Goal: Task Accomplishment & Management: Use online tool/utility

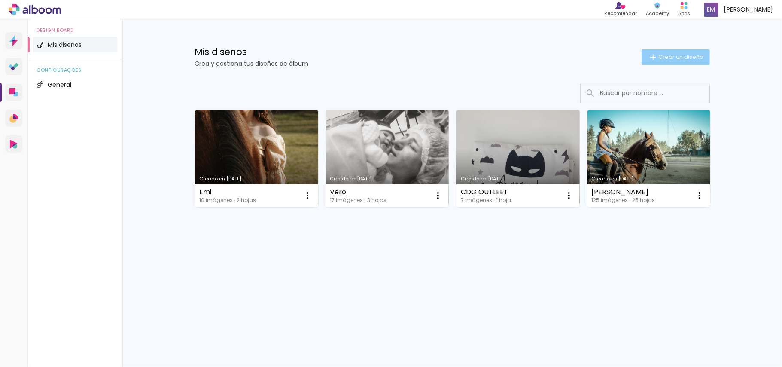
click at [666, 64] on paper-button "Crear un diseño" at bounding box center [675, 56] width 68 height 15
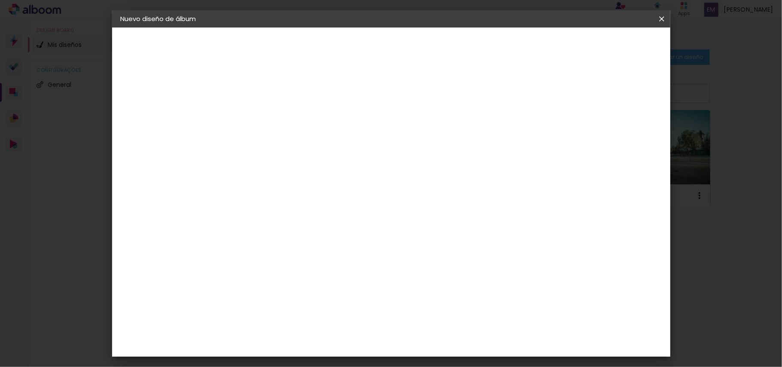
click at [261, 114] on input at bounding box center [261, 115] width 0 height 13
type input "p"
type input "Pili xv"
type paper-input "Pili xv"
click at [346, 49] on paper-button "Avanzar" at bounding box center [324, 45] width 41 height 15
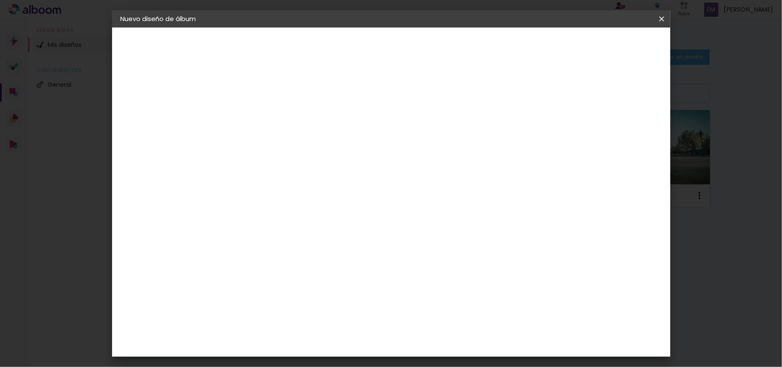
click at [266, 301] on div "La Isla" at bounding box center [260, 308] width 11 height 14
click at [0, 0] on slot "Avanzar" at bounding box center [0, 0] width 0 height 0
click at [329, 128] on div "Opciones disponibles [GEOGRAPHIC_DATA] Bora Bora [GEOGRAPHIC_DATA] Capri Cerdeñ…" at bounding box center [283, 158] width 93 height 150
click at [308, 150] on paper-input-container "Línea" at bounding box center [283, 150] width 50 height 22
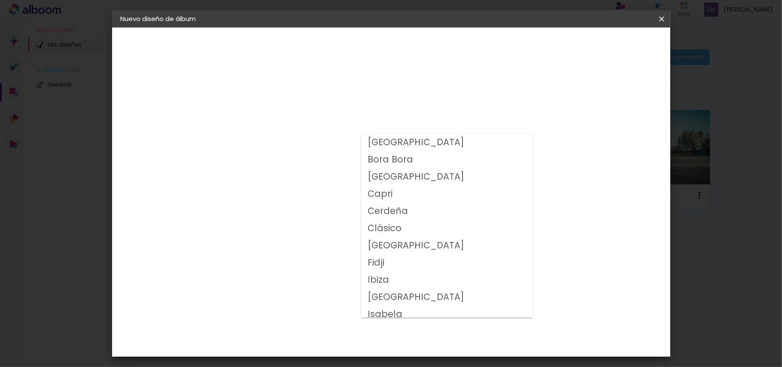
click at [414, 191] on paper-item "Capri" at bounding box center [447, 193] width 172 height 17
type input "Capri"
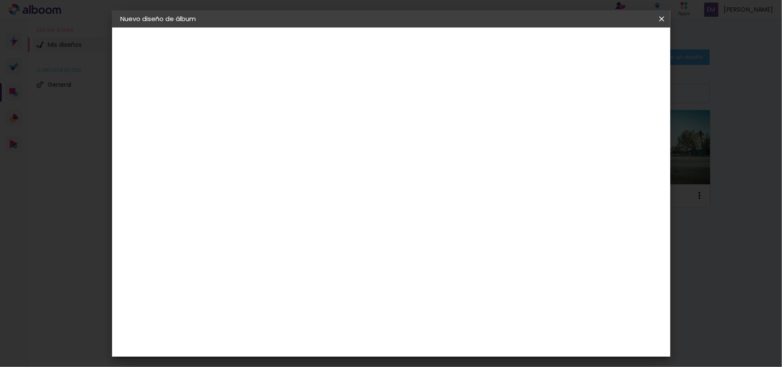
click at [0, 0] on slot "Volver" at bounding box center [0, 0] width 0 height 0
click at [266, 244] on div "La Isla" at bounding box center [260, 251] width 11 height 14
click at [0, 0] on slot "Avanzar" at bounding box center [0, 0] width 0 height 0
click at [294, 143] on input "text" at bounding box center [277, 149] width 33 height 13
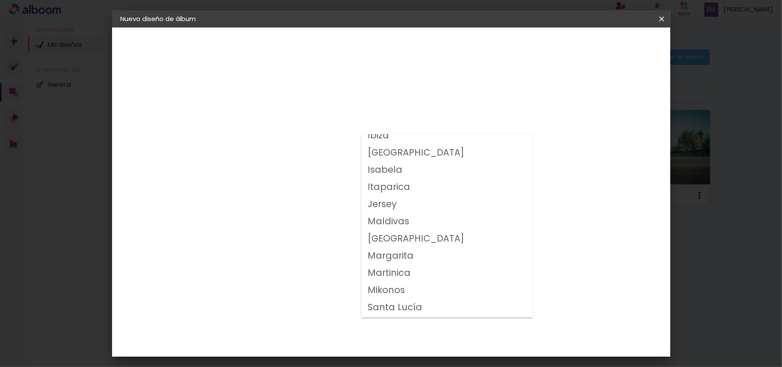
scroll to position [160, 0]
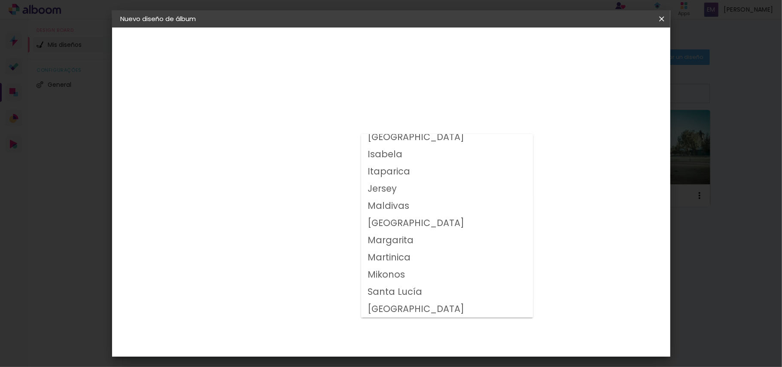
click at [0, 0] on slot "Santa Lucía" at bounding box center [0, 0] width 0 height 0
type input "Santa Lucía"
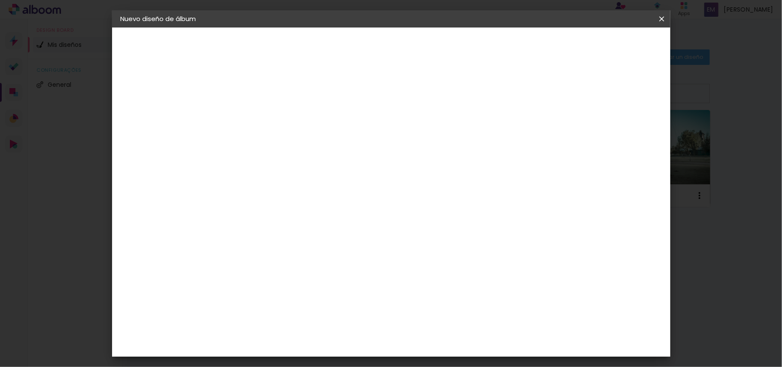
scroll to position [57, 0]
click at [0, 0] on slot "Avanzar" at bounding box center [0, 0] width 0 height 0
click at [525, 45] on span "Empezar diseño" at bounding box center [501, 45] width 48 height 6
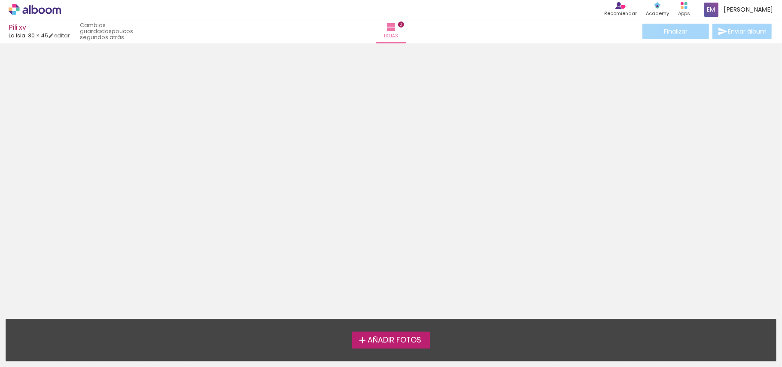
click at [363, 339] on iron-icon at bounding box center [362, 340] width 10 height 10
click at [0, 0] on input "file" at bounding box center [0, 0] width 0 height 0
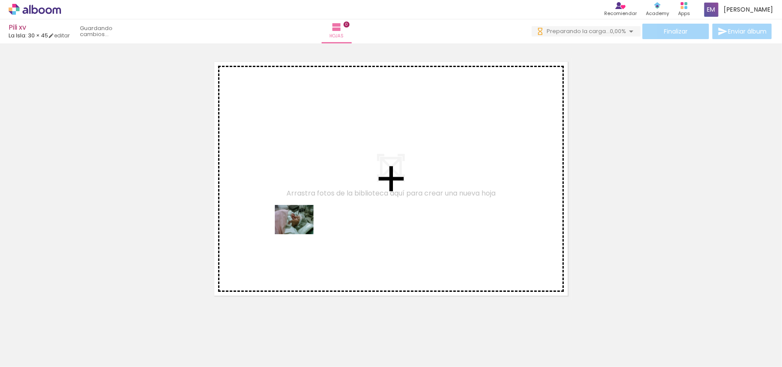
drag, startPoint x: 92, startPoint y: 347, endPoint x: 301, endPoint y: 234, distance: 237.4
click at [301, 230] on quentale-workspace at bounding box center [391, 183] width 782 height 367
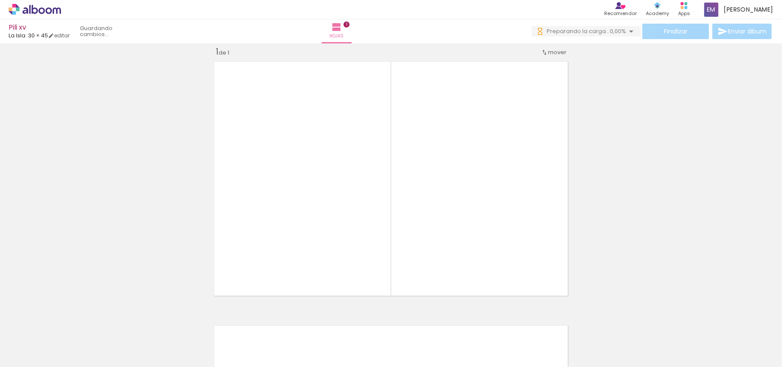
scroll to position [11, 0]
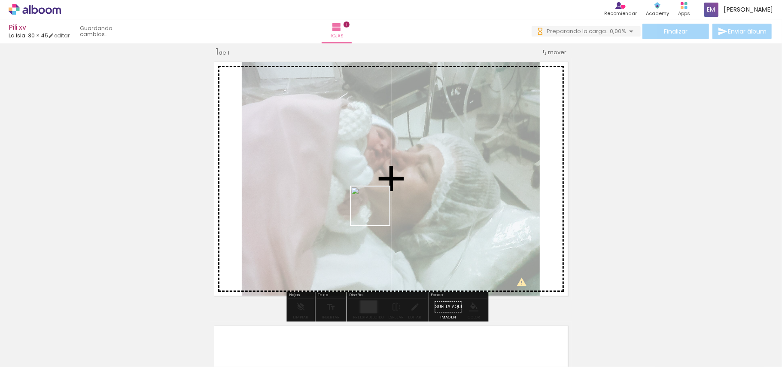
drag, startPoint x: 143, startPoint y: 340, endPoint x: 385, endPoint y: 198, distance: 280.8
click at [385, 198] on quentale-workspace at bounding box center [391, 183] width 782 height 367
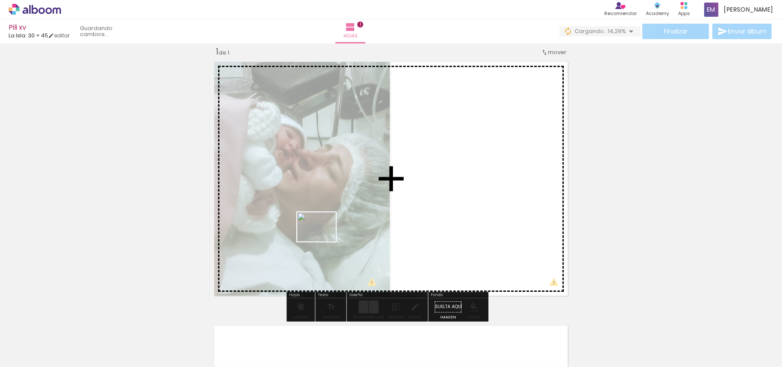
drag, startPoint x: 179, startPoint y: 344, endPoint x: 326, endPoint y: 233, distance: 184.7
click at [326, 233] on quentale-workspace at bounding box center [391, 183] width 782 height 367
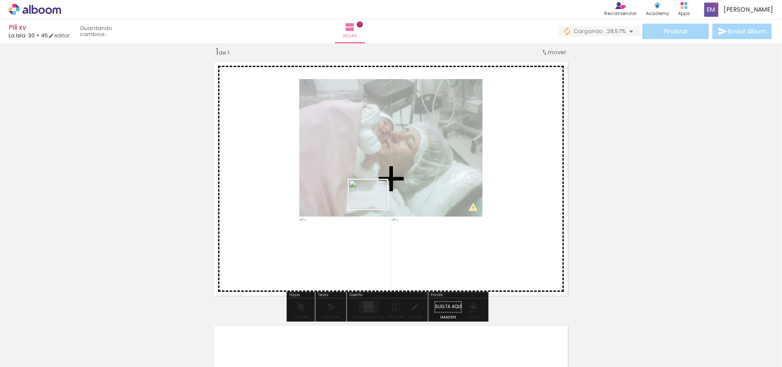
drag, startPoint x: 234, startPoint y: 345, endPoint x: 374, endPoint y: 205, distance: 198.5
click at [374, 205] on quentale-workspace at bounding box center [391, 183] width 782 height 367
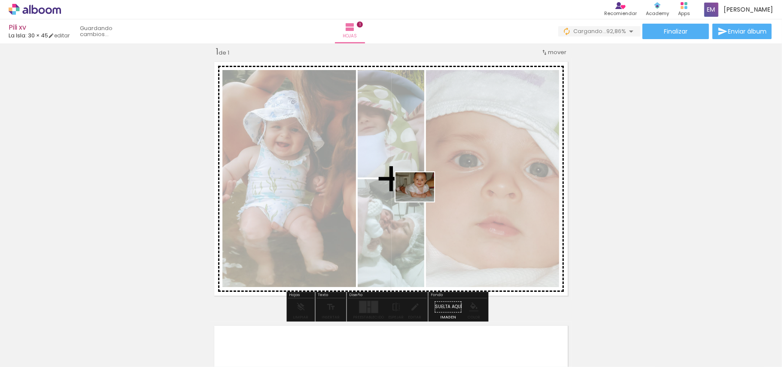
drag, startPoint x: 277, startPoint y: 343, endPoint x: 421, endPoint y: 198, distance: 204.6
click at [421, 198] on quentale-workspace at bounding box center [391, 183] width 782 height 367
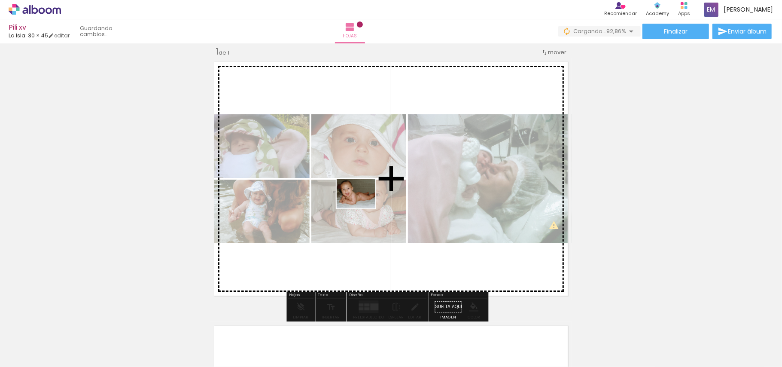
drag, startPoint x: 328, startPoint y: 348, endPoint x: 362, endPoint y: 205, distance: 147.0
click at [362, 205] on quentale-workspace at bounding box center [391, 183] width 782 height 367
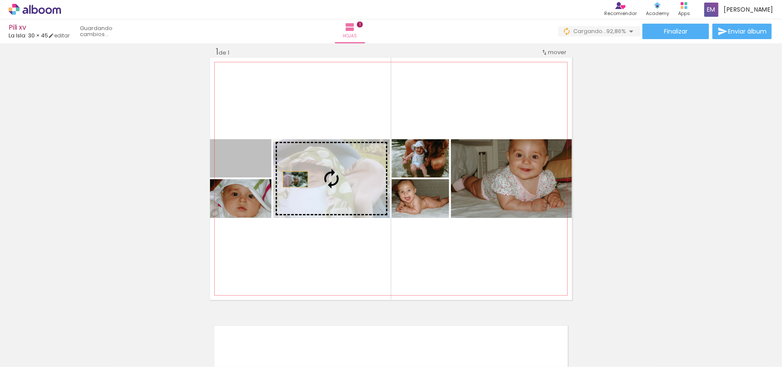
drag, startPoint x: 240, startPoint y: 169, endPoint x: 300, endPoint y: 181, distance: 62.1
click at [0, 0] on slot at bounding box center [0, 0] width 0 height 0
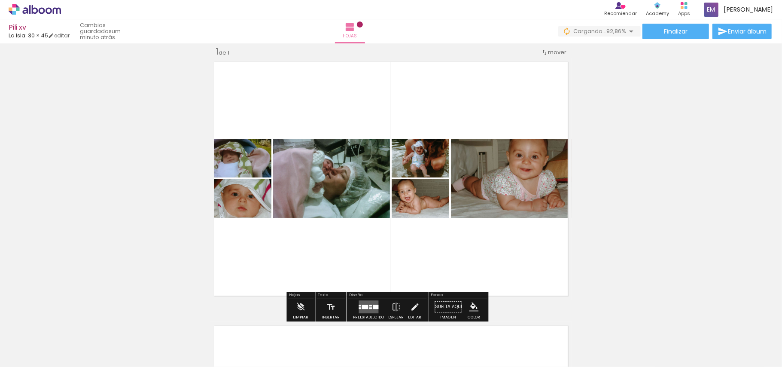
click at [360, 309] on quentale-layouter at bounding box center [369, 306] width 20 height 13
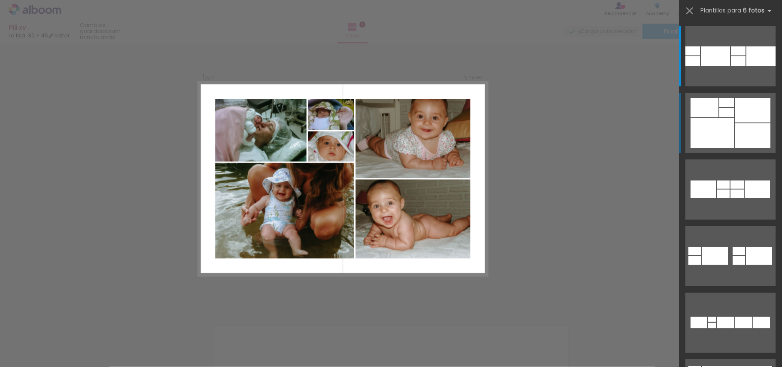
click at [719, 115] on div at bounding box center [726, 112] width 15 height 9
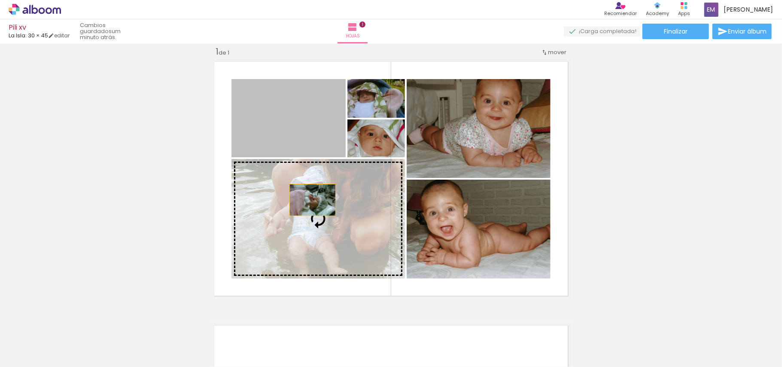
drag, startPoint x: 294, startPoint y: 135, endPoint x: 308, endPoint y: 200, distance: 66.3
click at [0, 0] on slot at bounding box center [0, 0] width 0 height 0
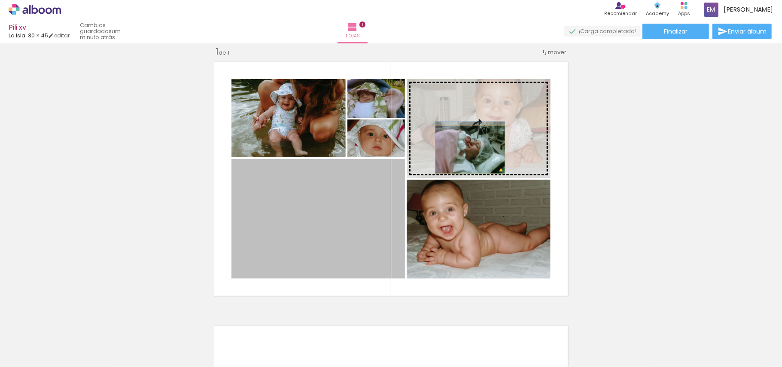
drag, startPoint x: 316, startPoint y: 240, endPoint x: 466, endPoint y: 149, distance: 174.5
click at [0, 0] on slot at bounding box center [0, 0] width 0 height 0
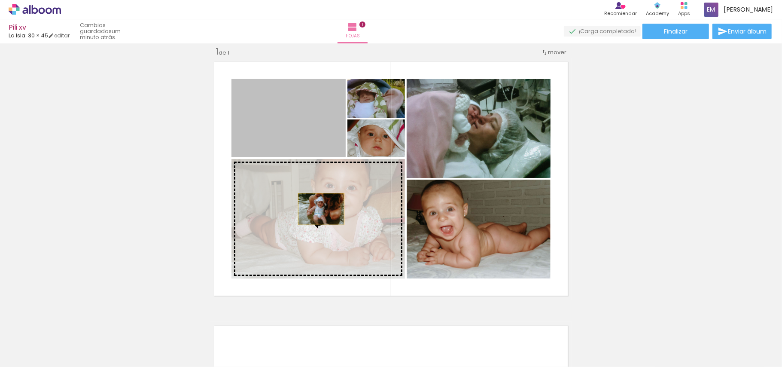
drag, startPoint x: 295, startPoint y: 130, endPoint x: 317, endPoint y: 210, distance: 82.3
click at [0, 0] on slot at bounding box center [0, 0] width 0 height 0
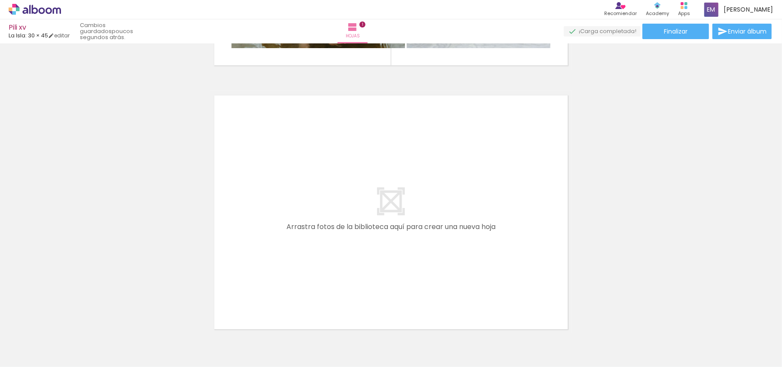
scroll to position [291, 0]
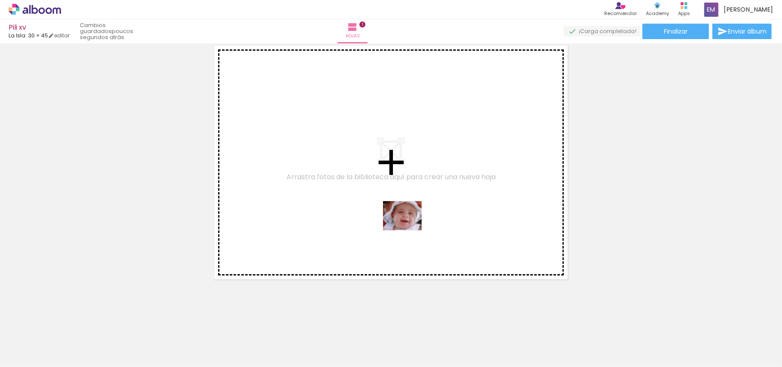
drag, startPoint x: 371, startPoint y: 346, endPoint x: 409, endPoint y: 227, distance: 124.6
click at [409, 227] on quentale-workspace at bounding box center [391, 183] width 782 height 367
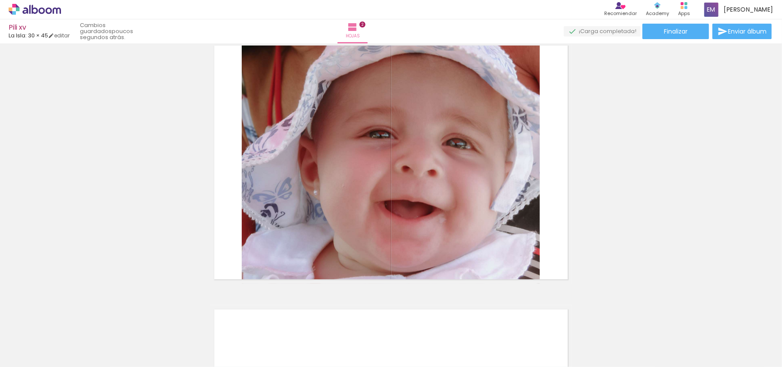
scroll to position [275, 0]
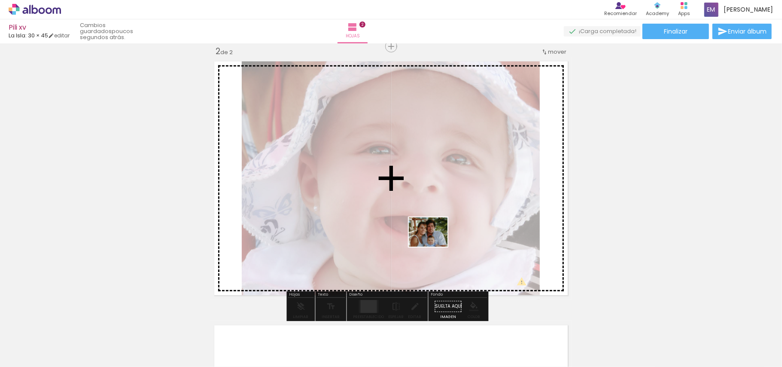
drag, startPoint x: 462, startPoint y: 342, endPoint x: 434, endPoint y: 243, distance: 102.9
click at [434, 243] on quentale-workspace at bounding box center [391, 183] width 782 height 367
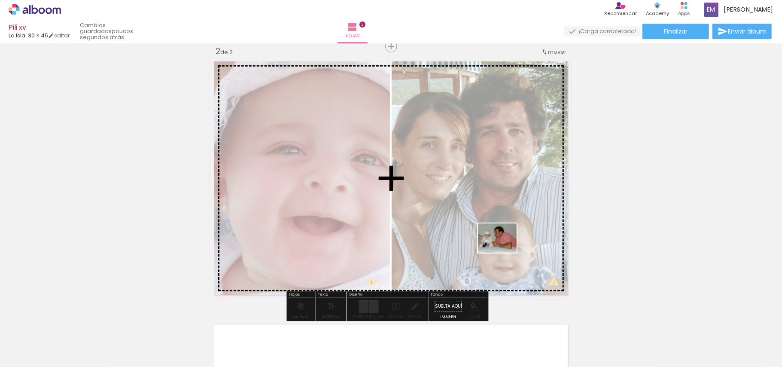
drag, startPoint x: 528, startPoint y: 349, endPoint x: 503, endPoint y: 249, distance: 103.4
click at [503, 249] on quentale-workspace at bounding box center [391, 183] width 782 height 367
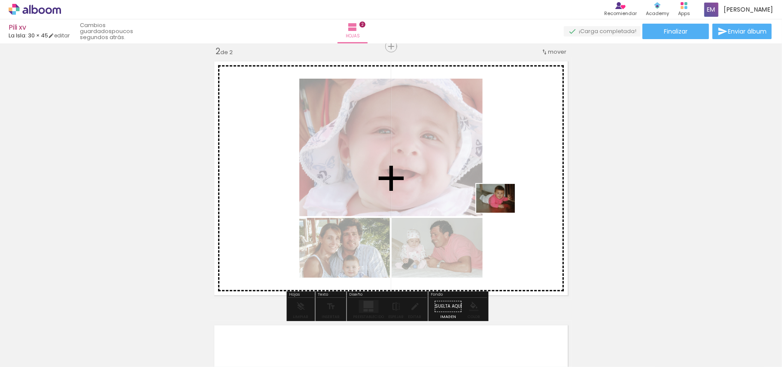
drag, startPoint x: 547, startPoint y: 306, endPoint x: 502, endPoint y: 209, distance: 106.2
click at [502, 209] on quentale-workspace at bounding box center [391, 183] width 782 height 367
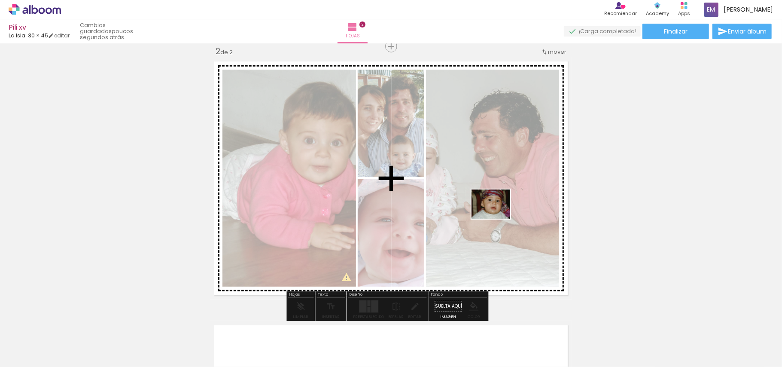
drag, startPoint x: 573, startPoint y: 309, endPoint x: 497, endPoint y: 215, distance: 121.1
click at [497, 215] on quentale-workspace at bounding box center [391, 183] width 782 height 367
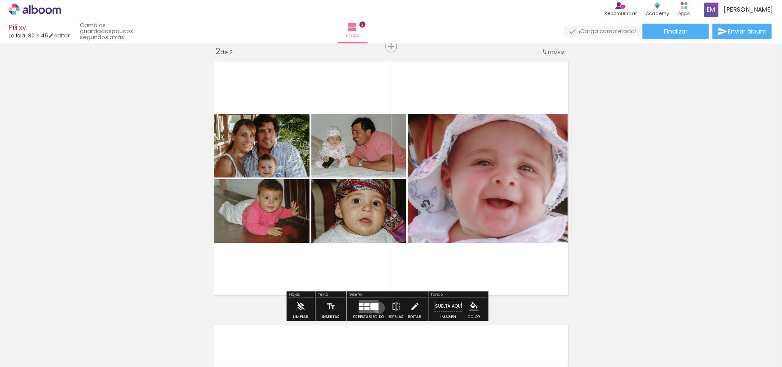
click at [377, 308] on div at bounding box center [368, 305] width 23 height 17
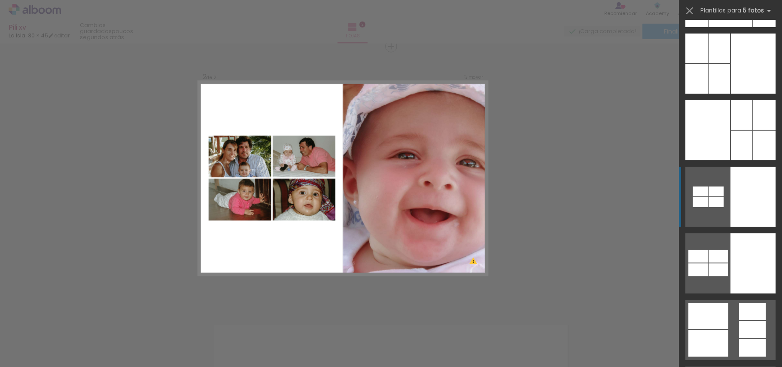
scroll to position [172, 0]
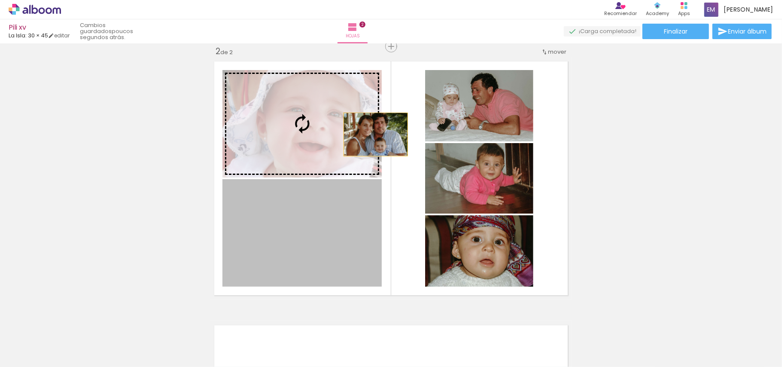
drag, startPoint x: 346, startPoint y: 241, endPoint x: 371, endPoint y: 134, distance: 109.8
click at [0, 0] on slot at bounding box center [0, 0] width 0 height 0
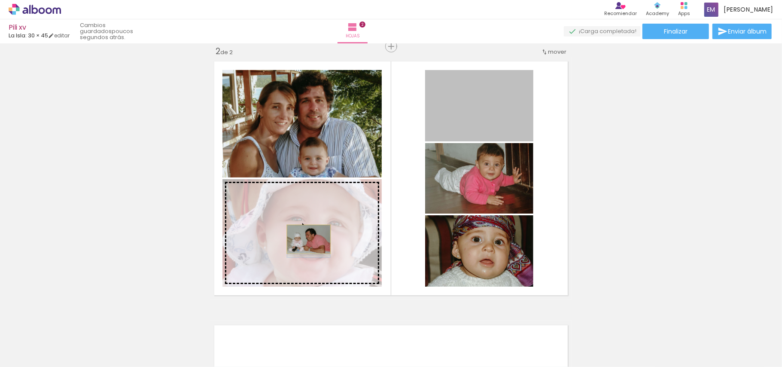
drag, startPoint x: 466, startPoint y: 124, endPoint x: 304, endPoint y: 239, distance: 198.2
click at [0, 0] on slot at bounding box center [0, 0] width 0 height 0
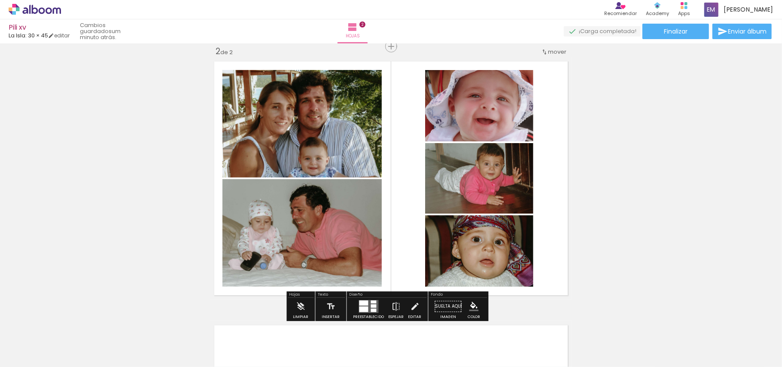
click at [630, 173] on div "Insertar hoja 1 de 2 Insertar hoja 2 de 2" at bounding box center [391, 167] width 782 height 791
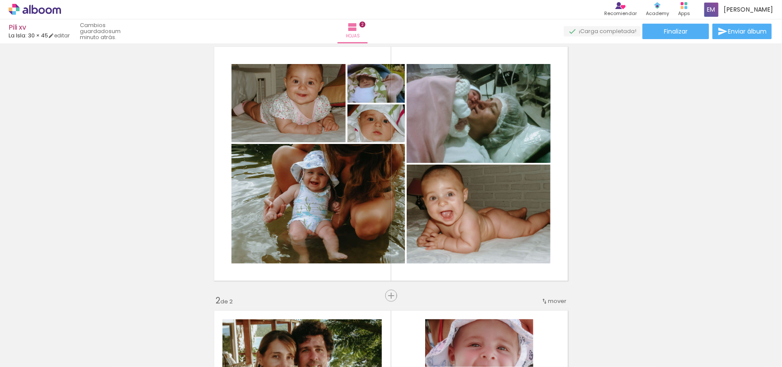
scroll to position [0, 0]
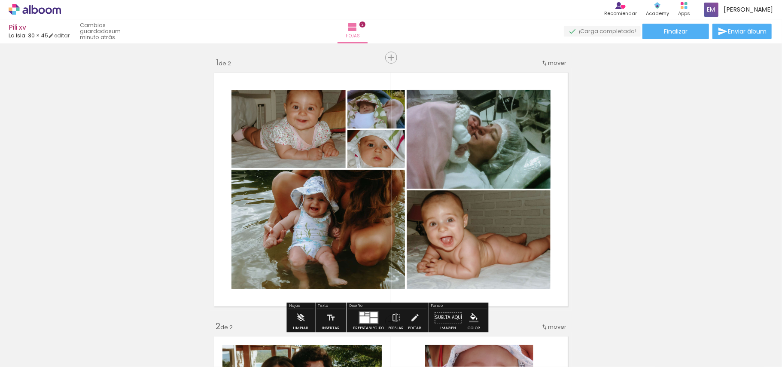
click at [559, 119] on quentale-layouter at bounding box center [391, 189] width 362 height 242
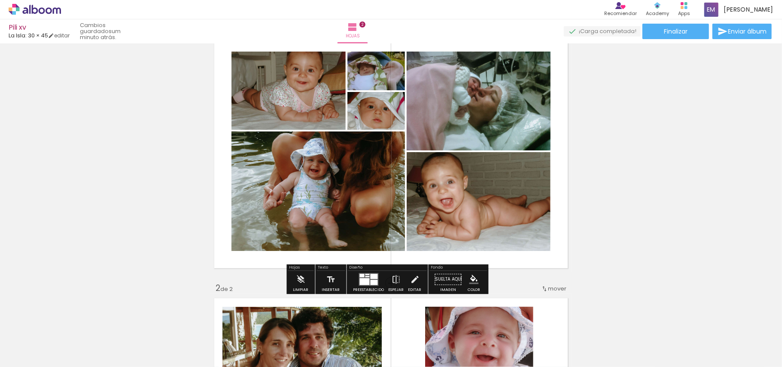
scroll to position [57, 0]
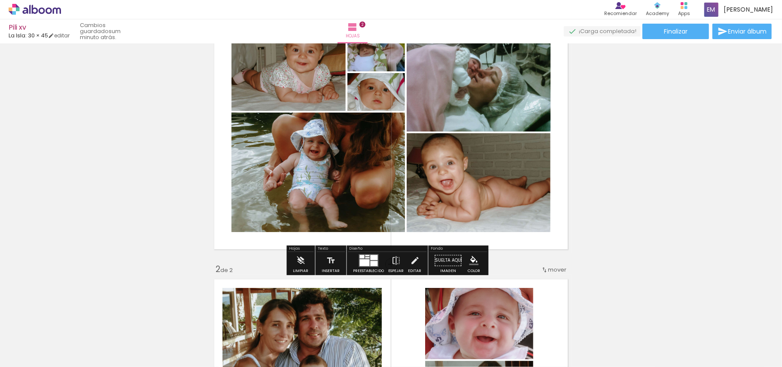
click at [0, 0] on slot at bounding box center [0, 0] width 0 height 0
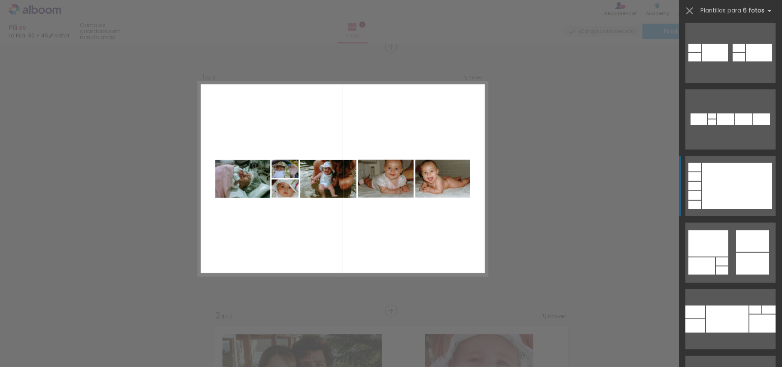
scroll to position [238, 0]
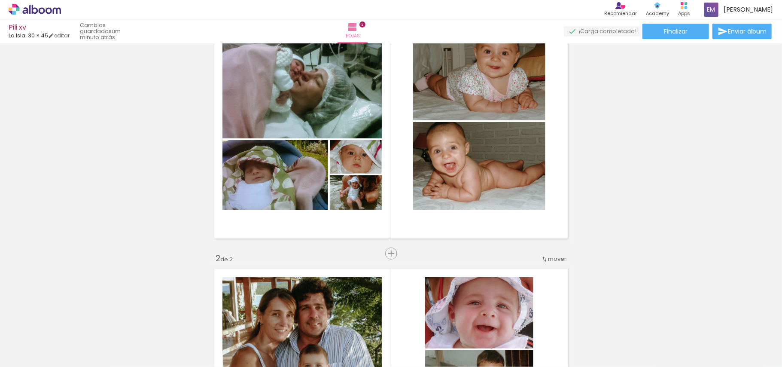
scroll to position [11, 0]
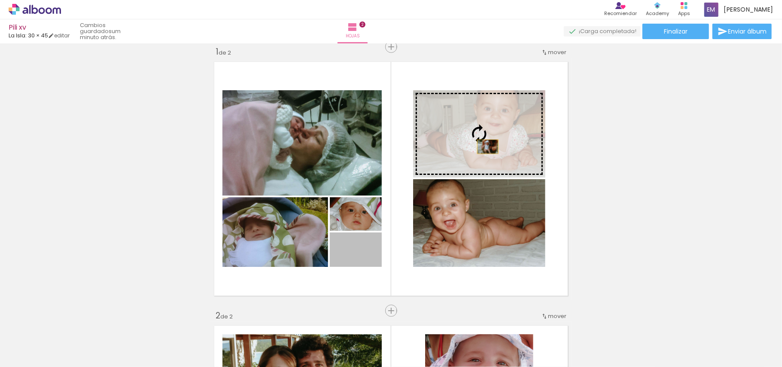
drag, startPoint x: 370, startPoint y: 263, endPoint x: 483, endPoint y: 147, distance: 162.4
click at [0, 0] on slot at bounding box center [0, 0] width 0 height 0
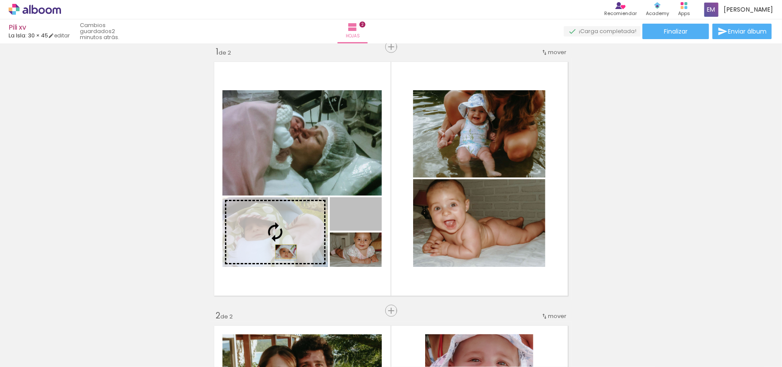
drag, startPoint x: 366, startPoint y: 230, endPoint x: 282, endPoint y: 251, distance: 86.7
click at [0, 0] on slot at bounding box center [0, 0] width 0 height 0
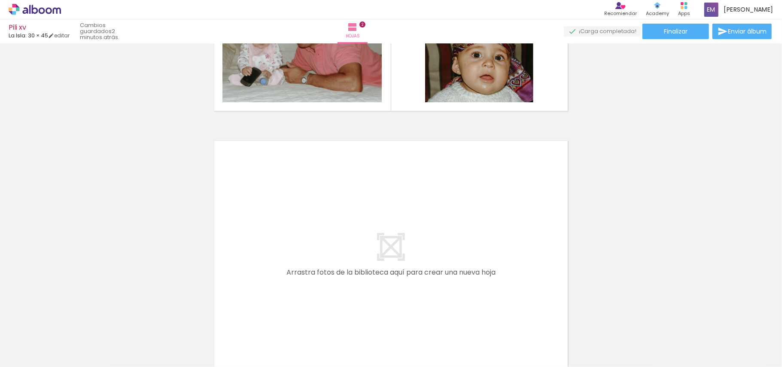
scroll to position [469, 0]
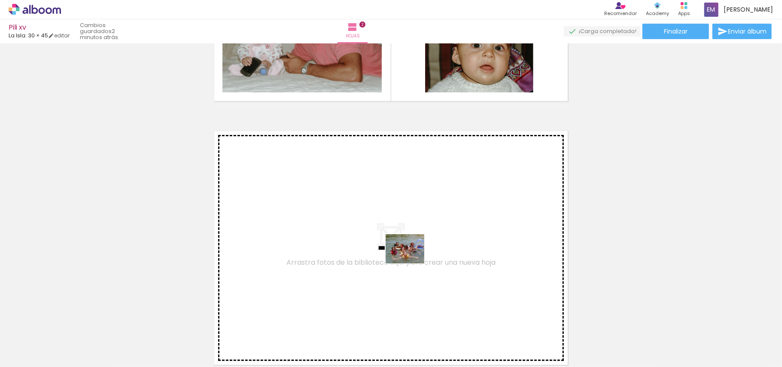
drag, startPoint x: 423, startPoint y: 350, endPoint x: 411, endPoint y: 260, distance: 91.3
click at [411, 260] on quentale-workspace at bounding box center [391, 183] width 782 height 367
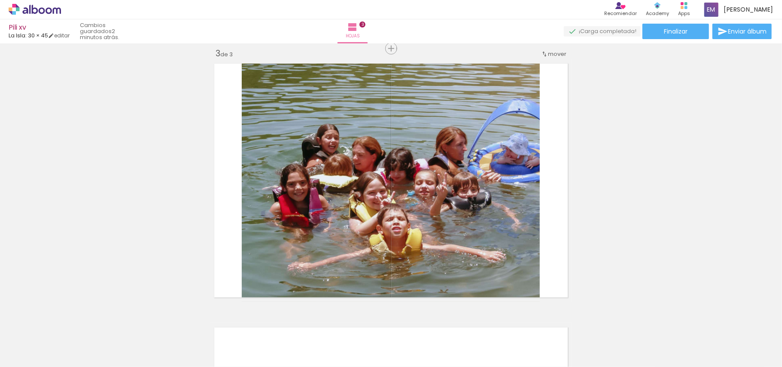
scroll to position [538, 0]
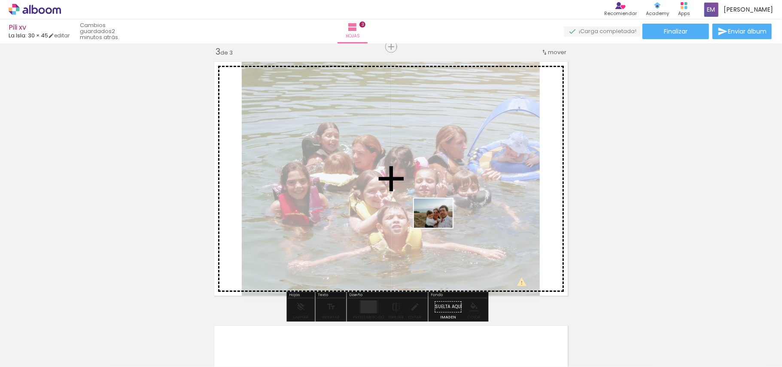
drag, startPoint x: 637, startPoint y: 337, endPoint x: 440, endPoint y: 224, distance: 227.6
click at [440, 224] on quentale-workspace at bounding box center [391, 183] width 782 height 367
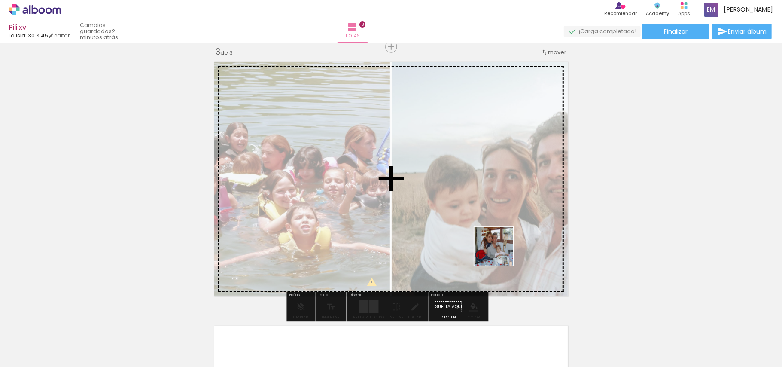
drag, startPoint x: 714, startPoint y: 337, endPoint x: 485, endPoint y: 236, distance: 250.4
click at [485, 236] on quentale-workspace at bounding box center [391, 183] width 782 height 367
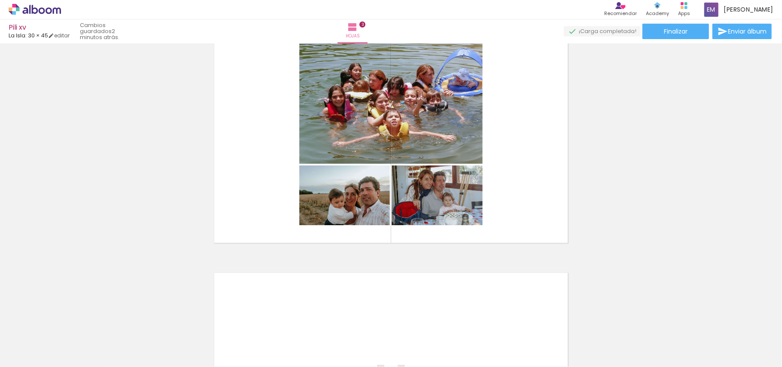
scroll to position [595, 0]
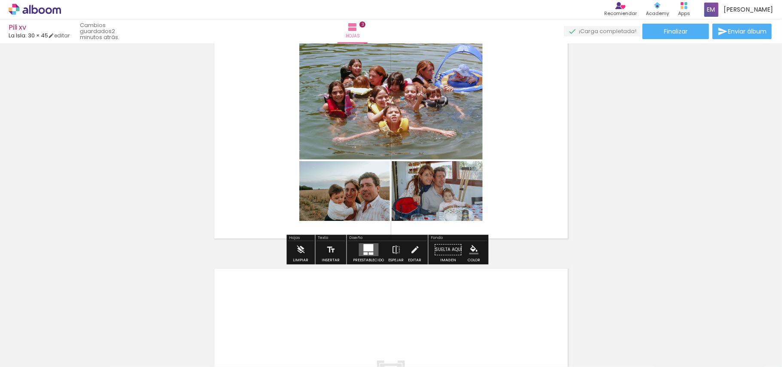
click at [366, 251] on div at bounding box center [369, 247] width 10 height 7
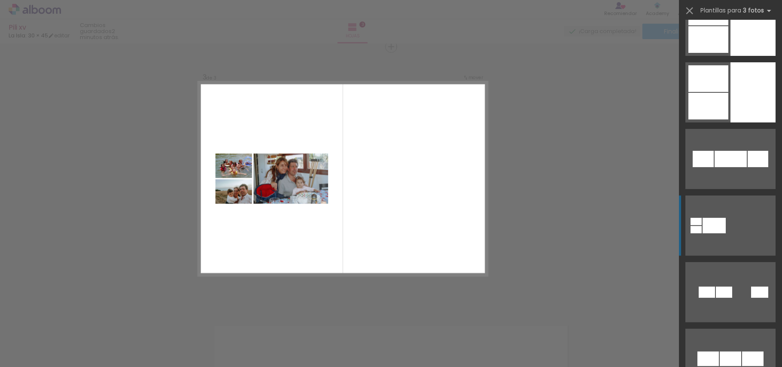
scroll to position [114, 0]
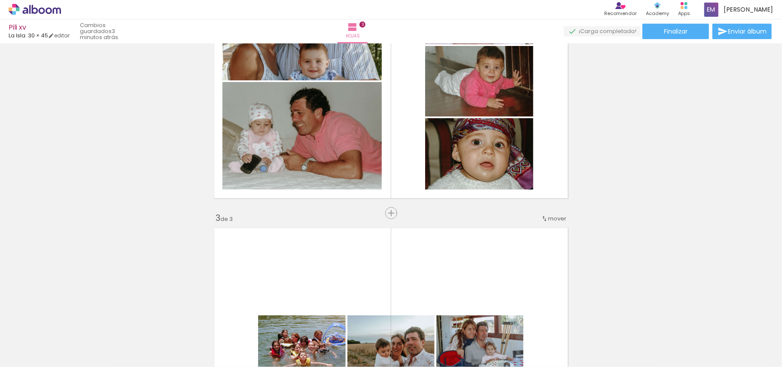
scroll to position [481, 0]
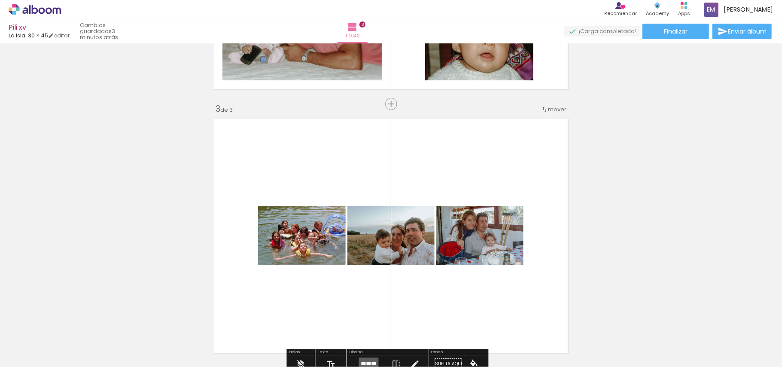
click at [553, 111] on span "mover" at bounding box center [557, 109] width 18 height 8
click at [543, 117] on paper-item "antes de la 2" at bounding box center [530, 122] width 65 height 14
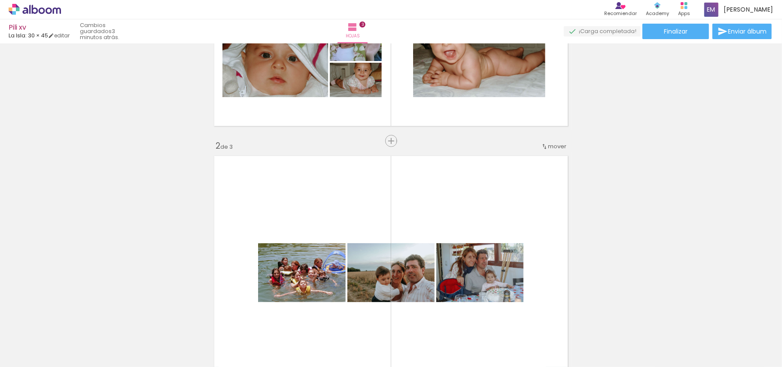
scroll to position [160, 0]
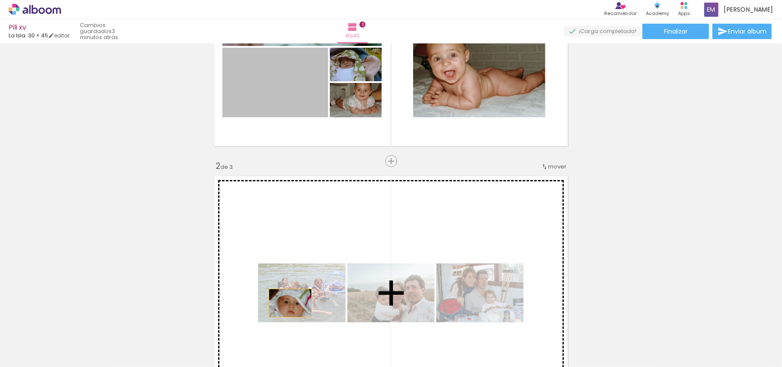
drag, startPoint x: 275, startPoint y: 90, endPoint x: 289, endPoint y: 299, distance: 209.5
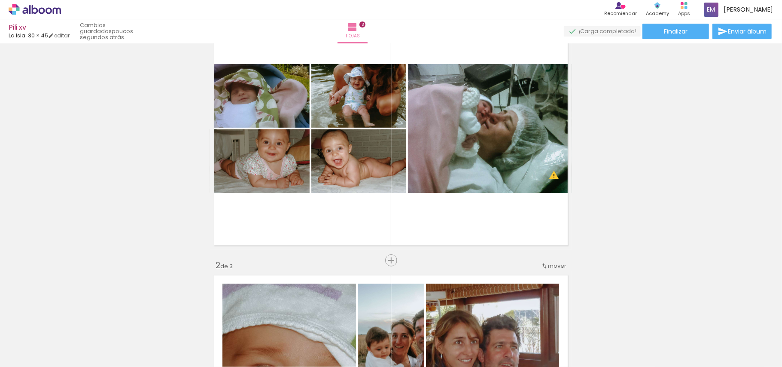
scroll to position [57, 0]
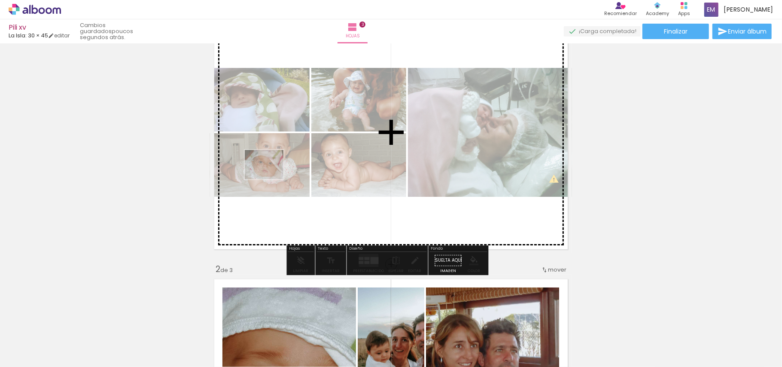
drag, startPoint x: 191, startPoint y: 344, endPoint x: 270, endPoint y: 176, distance: 186.1
click at [270, 176] on quentale-workspace at bounding box center [391, 183] width 782 height 367
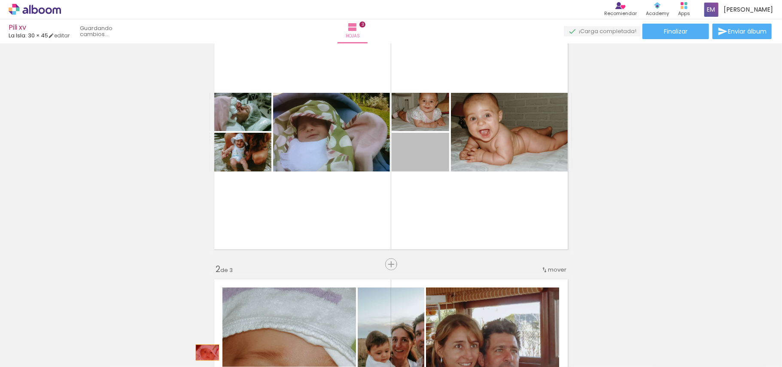
drag, startPoint x: 408, startPoint y: 162, endPoint x: 203, endPoint y: 352, distance: 279.1
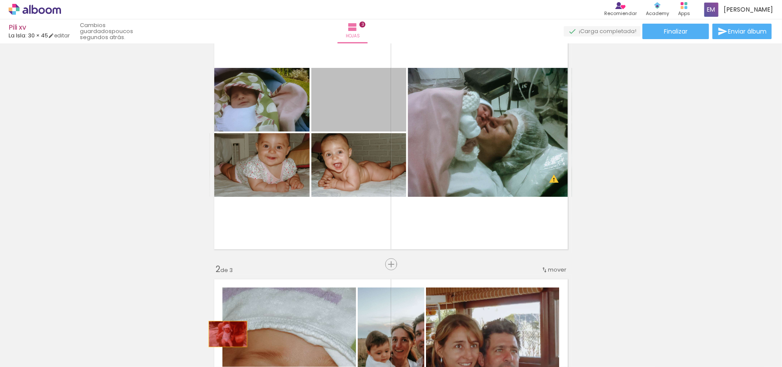
drag, startPoint x: 376, startPoint y: 105, endPoint x: 226, endPoint y: 332, distance: 272.3
click at [225, 334] on quentale-workspace at bounding box center [391, 183] width 782 height 367
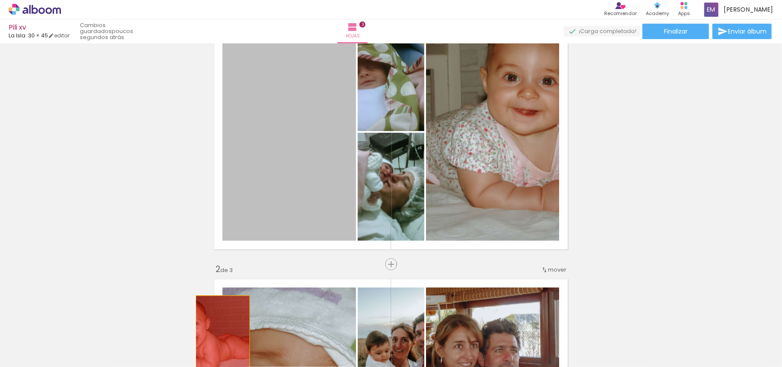
drag, startPoint x: 251, startPoint y: 157, endPoint x: 218, endPoint y: 339, distance: 184.4
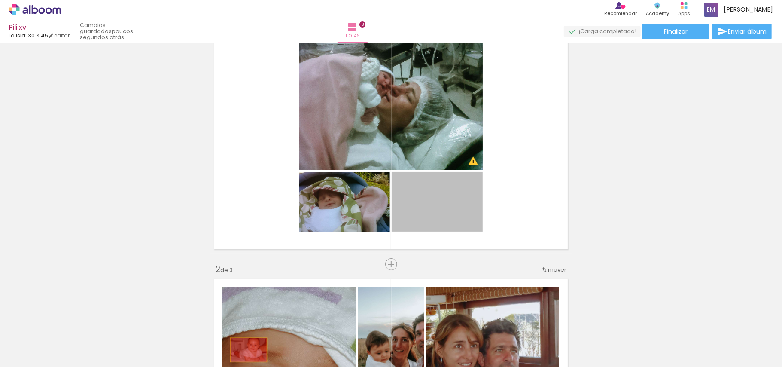
drag, startPoint x: 426, startPoint y: 210, endPoint x: 244, endPoint y: 349, distance: 229.0
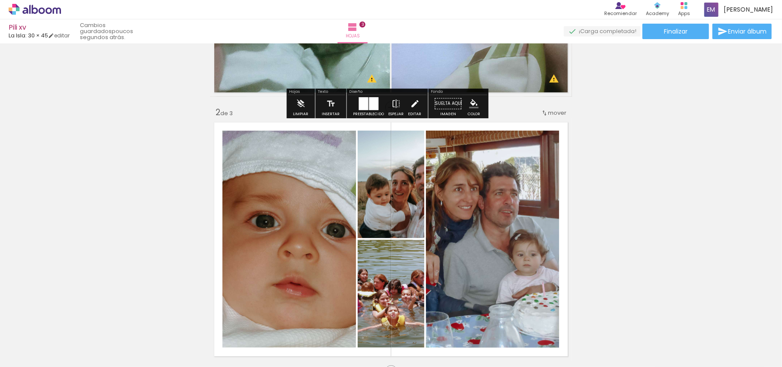
scroll to position [229, 0]
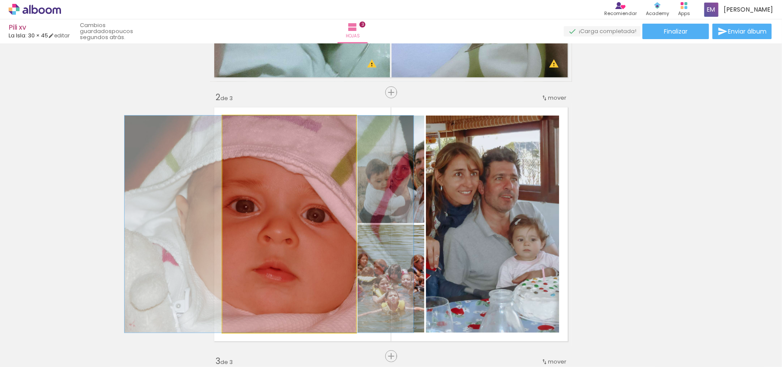
drag, startPoint x: 297, startPoint y: 261, endPoint x: 277, endPoint y: 335, distance: 76.5
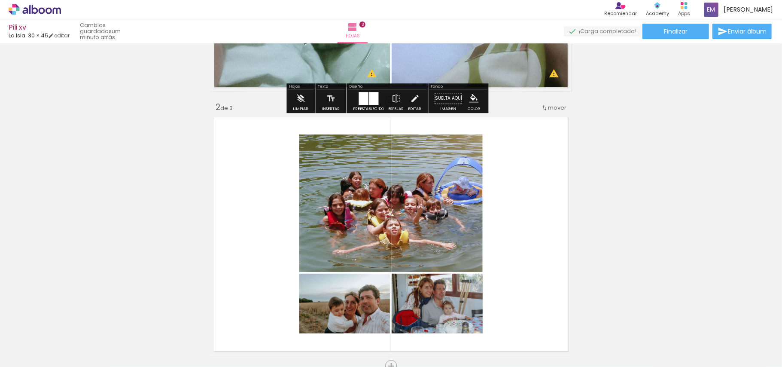
scroll to position [286, 0]
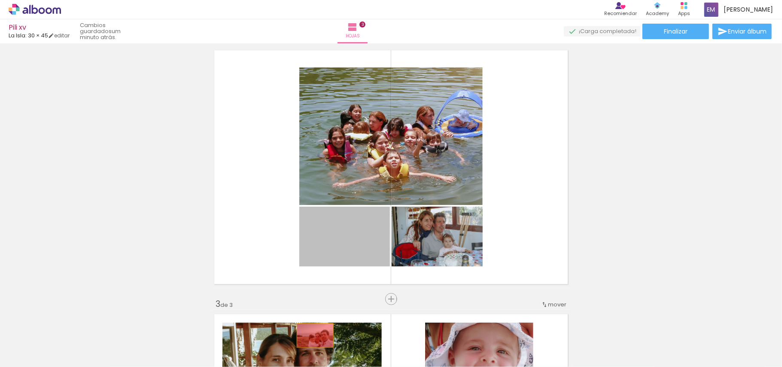
drag, startPoint x: 337, startPoint y: 270, endPoint x: 311, endPoint y: 335, distance: 69.7
click at [311, 335] on quentale-workspace at bounding box center [391, 183] width 782 height 367
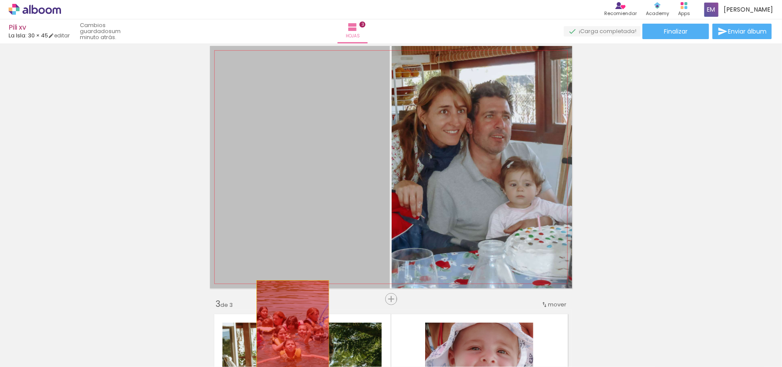
drag, startPoint x: 292, startPoint y: 291, endPoint x: 492, endPoint y: 205, distance: 217.8
click at [289, 328] on quentale-workspace at bounding box center [391, 183] width 782 height 367
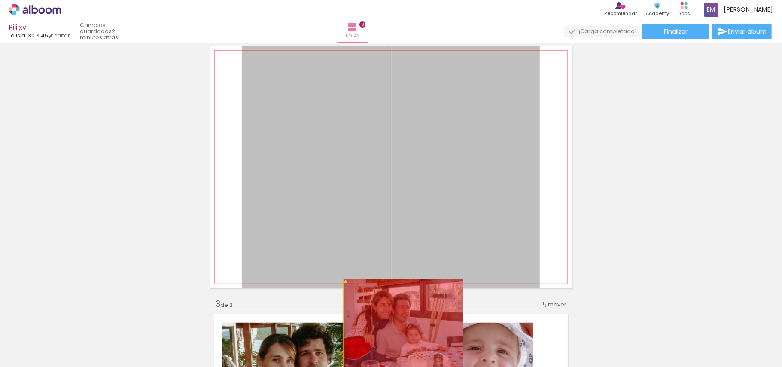
drag, startPoint x: 461, startPoint y: 175, endPoint x: 388, endPoint y: 264, distance: 114.8
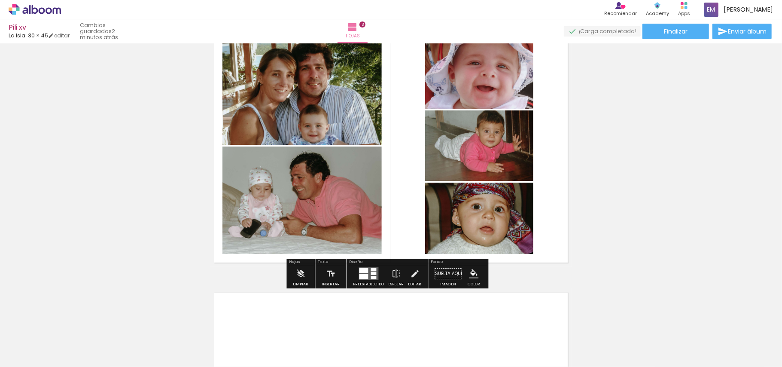
scroll to position [572, 0]
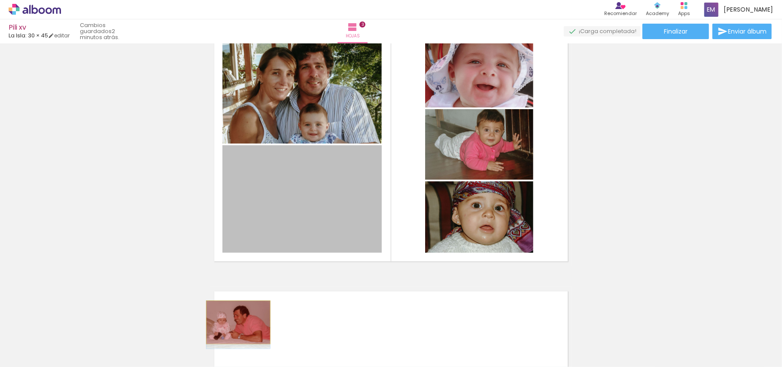
drag, startPoint x: 302, startPoint y: 195, endPoint x: 301, endPoint y: 127, distance: 67.8
click at [234, 324] on quentale-workspace at bounding box center [391, 183] width 782 height 367
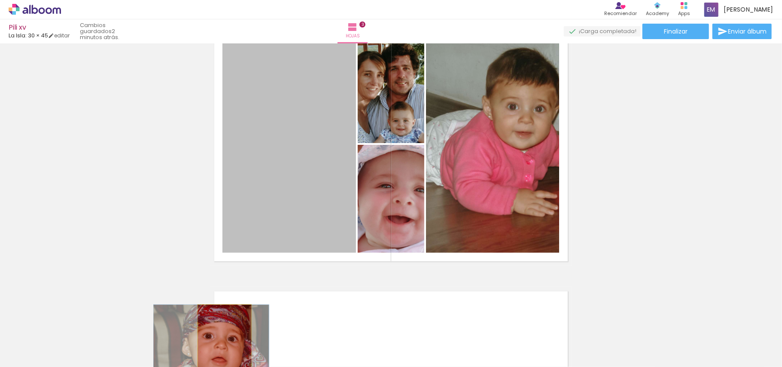
drag, startPoint x: 294, startPoint y: 154, endPoint x: 404, endPoint y: 196, distance: 117.3
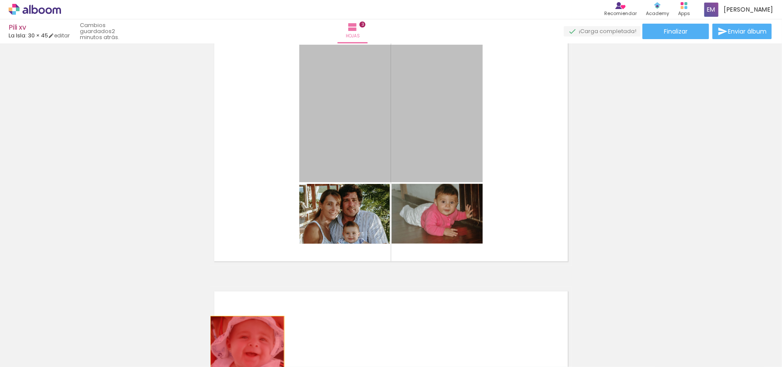
drag, startPoint x: 399, startPoint y: 127, endPoint x: 243, endPoint y: 343, distance: 266.8
click at [243, 343] on quentale-workspace at bounding box center [391, 183] width 782 height 367
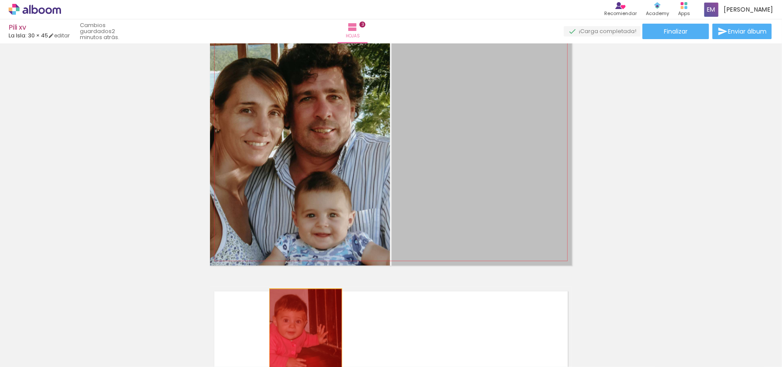
drag, startPoint x: 485, startPoint y: 170, endPoint x: 297, endPoint y: 337, distance: 250.8
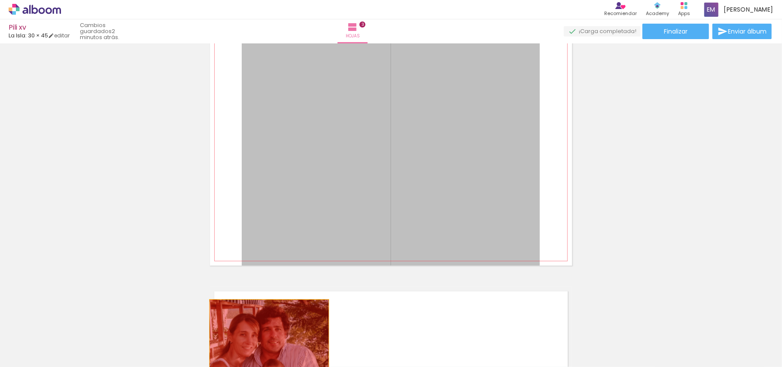
drag, startPoint x: 317, startPoint y: 291, endPoint x: 265, endPoint y: 348, distance: 77.2
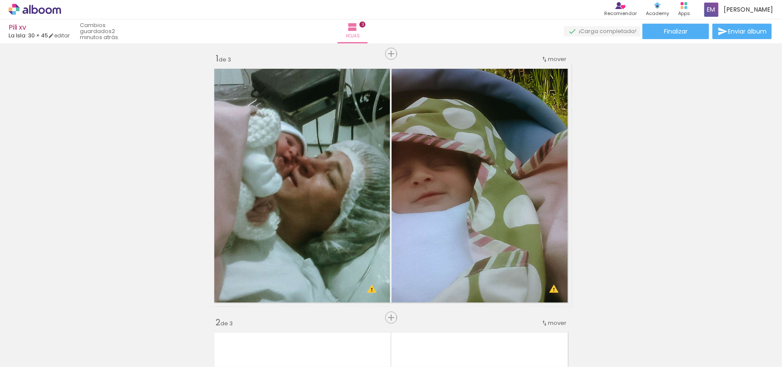
scroll to position [0, 0]
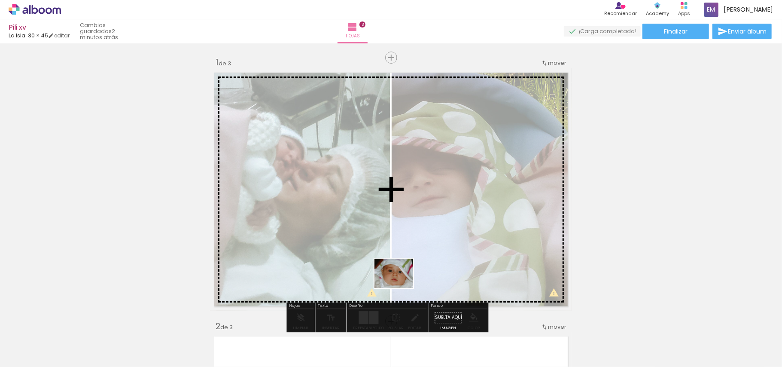
drag, startPoint x: 188, startPoint y: 342, endPoint x: 400, endPoint y: 284, distance: 220.2
click at [400, 284] on quentale-workspace at bounding box center [391, 183] width 782 height 367
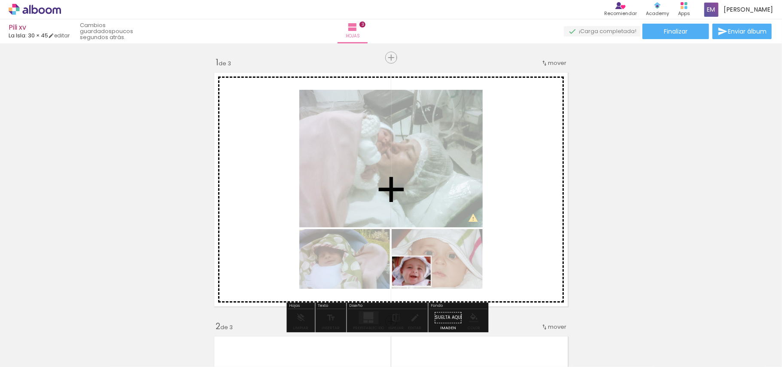
drag, startPoint x: 375, startPoint y: 342, endPoint x: 418, endPoint y: 282, distance: 73.8
click at [418, 282] on quentale-workspace at bounding box center [391, 183] width 782 height 367
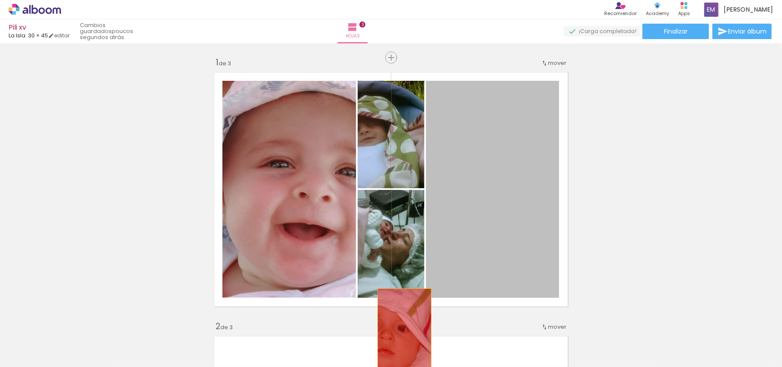
drag, startPoint x: 481, startPoint y: 225, endPoint x: 400, endPoint y: 332, distance: 133.6
click at [400, 332] on quentale-workspace at bounding box center [391, 183] width 782 height 367
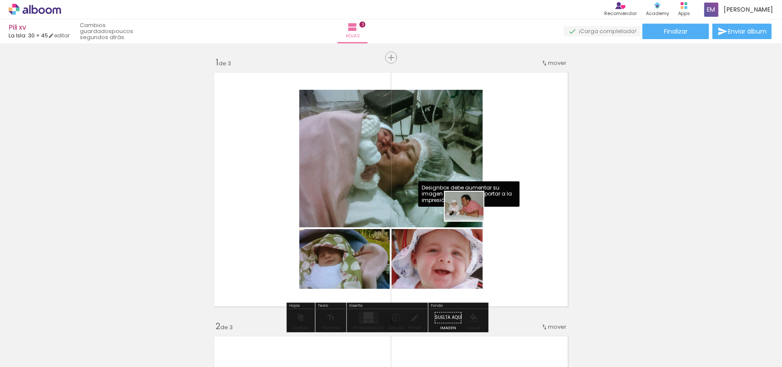
drag, startPoint x: 512, startPoint y: 343, endPoint x: 476, endPoint y: 229, distance: 119.6
click at [471, 218] on quentale-workspace at bounding box center [391, 183] width 782 height 367
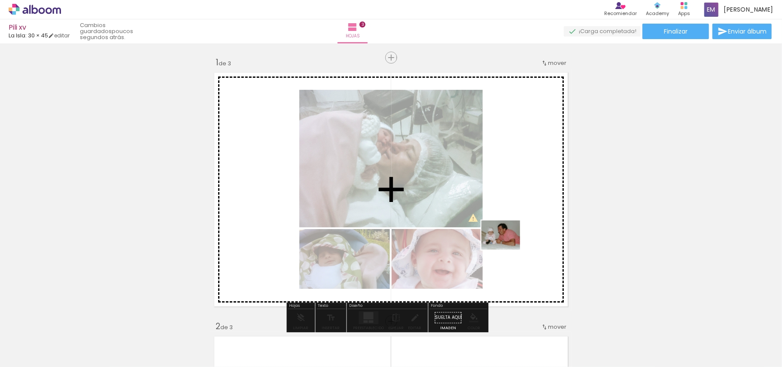
drag, startPoint x: 522, startPoint y: 344, endPoint x: 507, endPoint y: 246, distance: 99.4
click at [507, 246] on quentale-workspace at bounding box center [391, 183] width 782 height 367
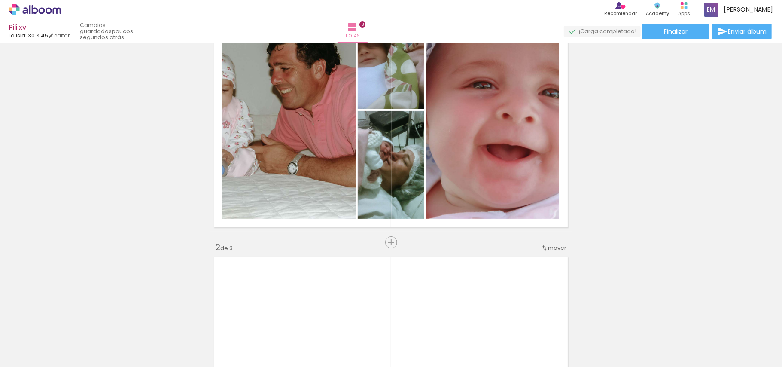
scroll to position [57, 0]
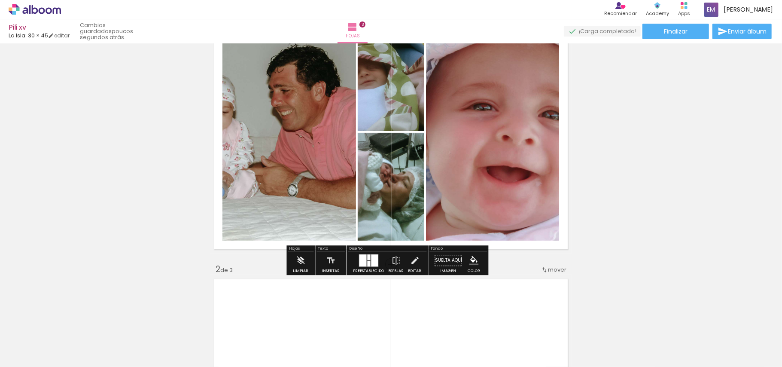
click at [367, 264] on div at bounding box center [368, 264] width 3 height 6
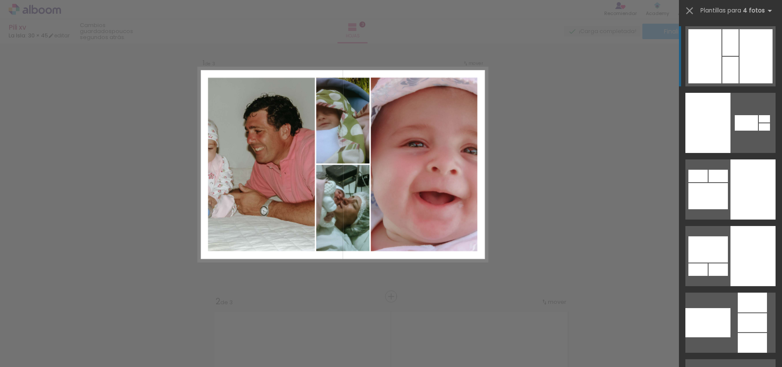
scroll to position [11, 0]
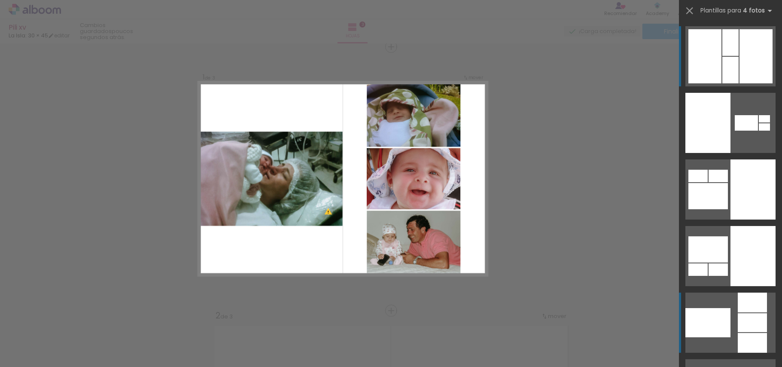
click at [715, 86] on quentale-layouter at bounding box center [730, 56] width 90 height 60
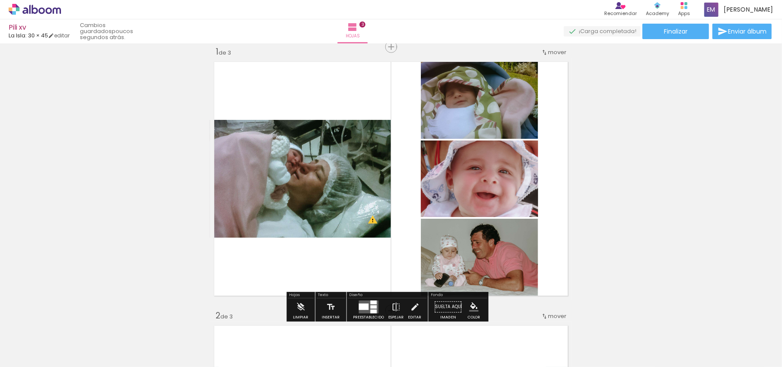
click at [369, 308] on quentale-layouter at bounding box center [369, 306] width 20 height 13
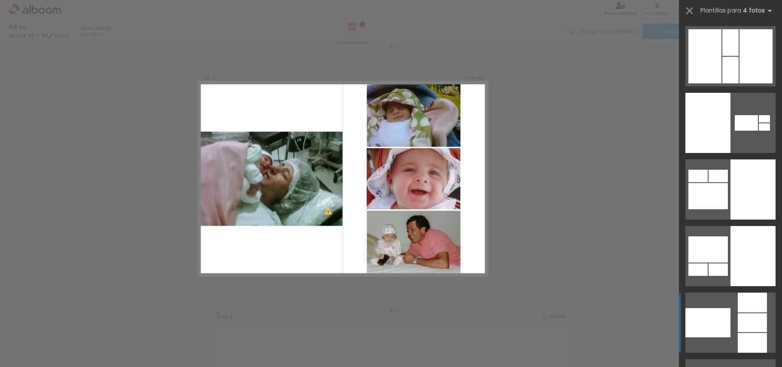
scroll to position [266, 0]
